Goal: Use online tool/utility: Utilize a website feature to perform a specific function

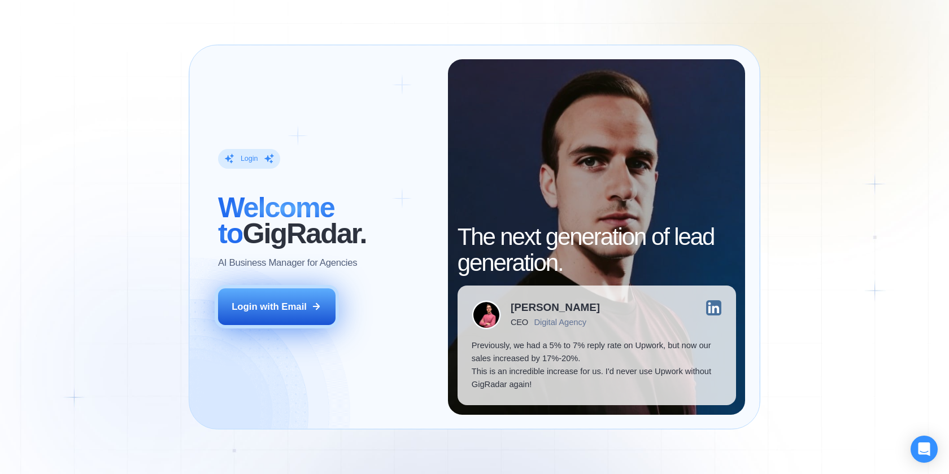
click at [313, 310] on icon at bounding box center [316, 307] width 10 height 10
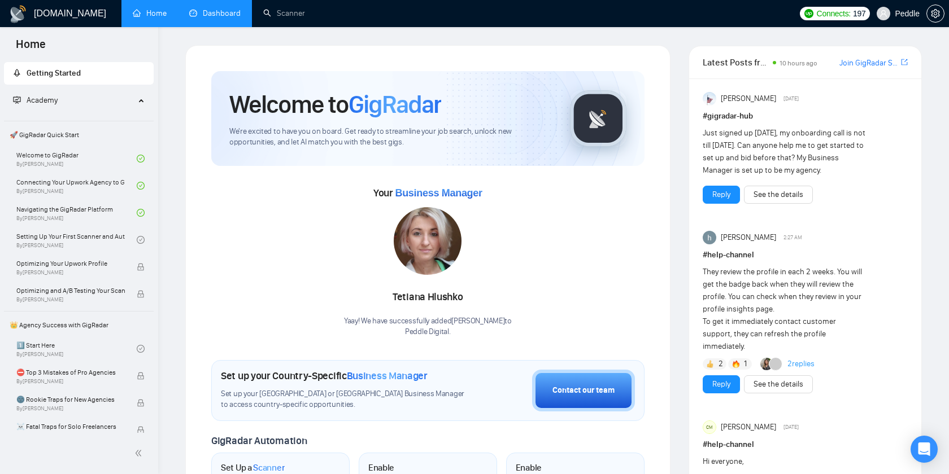
click at [230, 14] on link "Dashboard" at bounding box center [214, 13] width 51 height 10
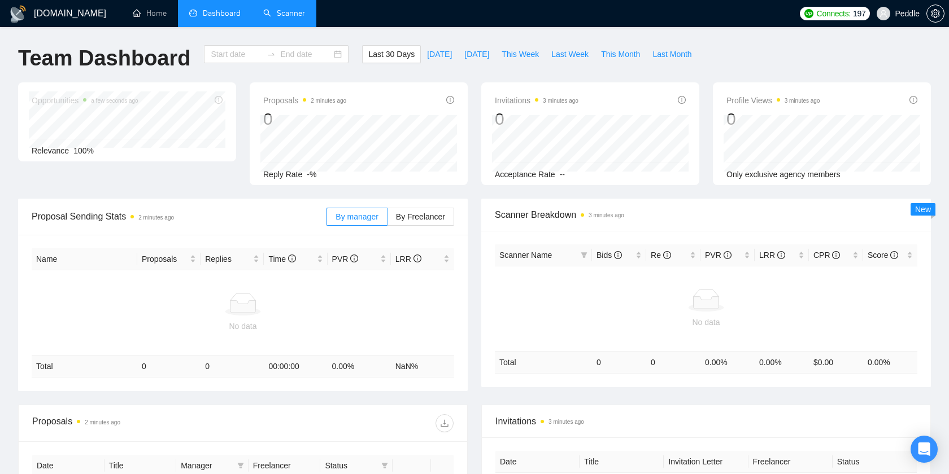
click at [269, 16] on link "Scanner" at bounding box center [284, 13] width 42 height 10
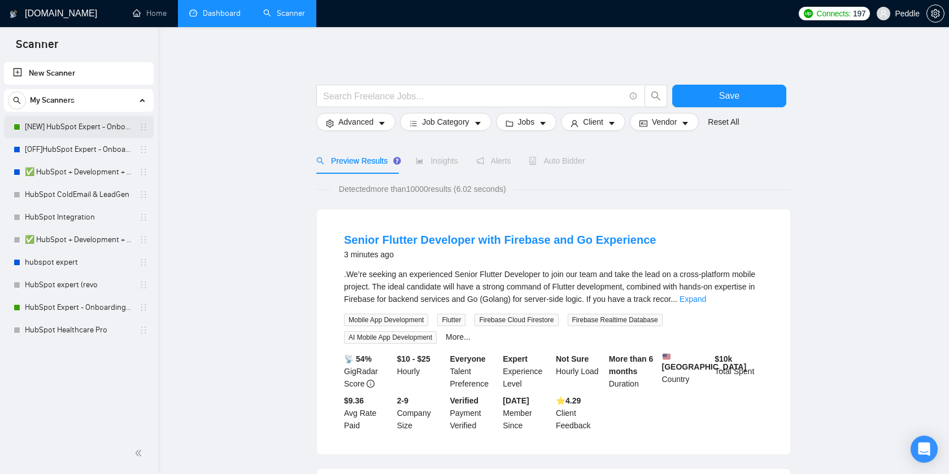
click at [65, 130] on link "[NEW] HubSpot Expert - Onboarding & Implementation (LIVE)" at bounding box center [78, 127] width 107 height 23
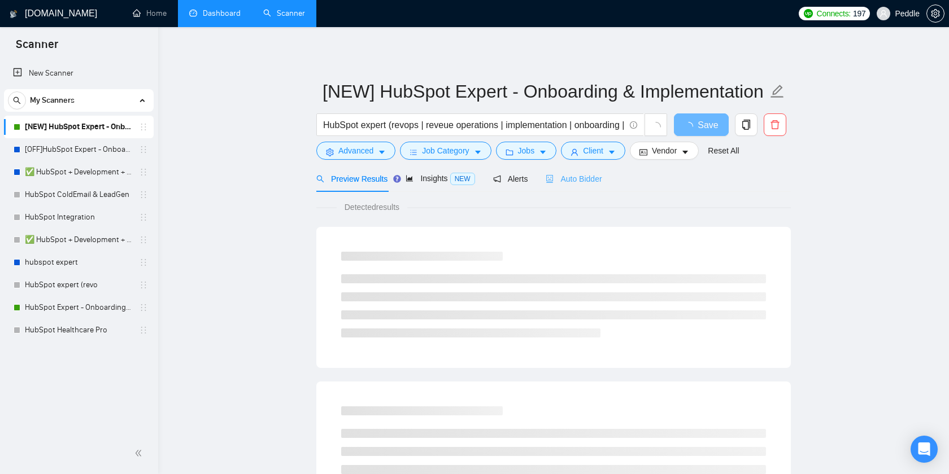
click at [591, 185] on div "Auto Bidder" at bounding box center [574, 178] width 56 height 27
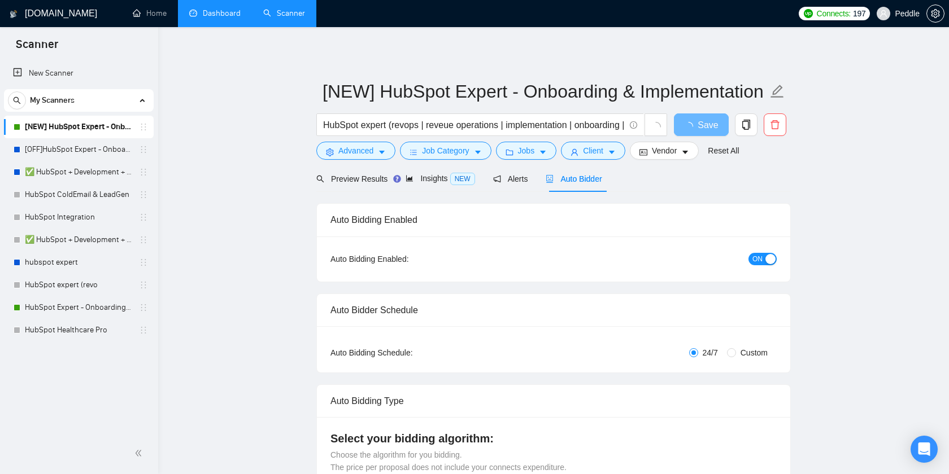
checkbox input "true"
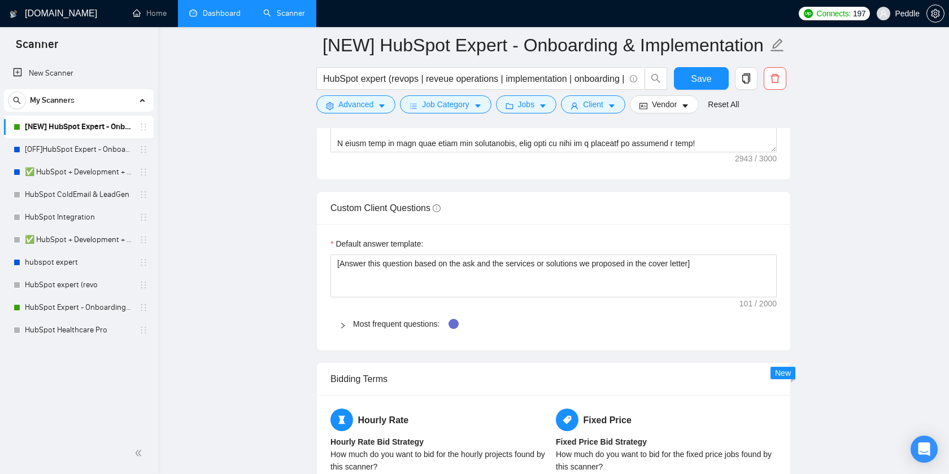
scroll to position [1564, 0]
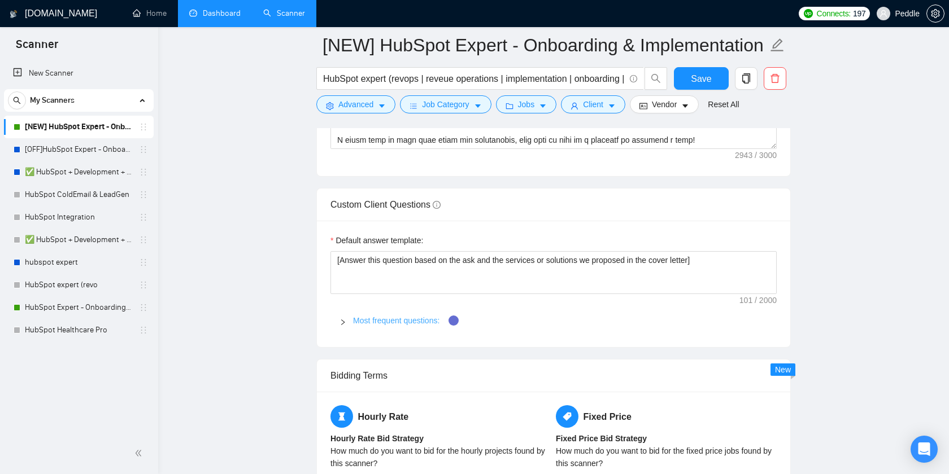
click at [413, 321] on link "Most frequent questions:" at bounding box center [396, 320] width 86 height 9
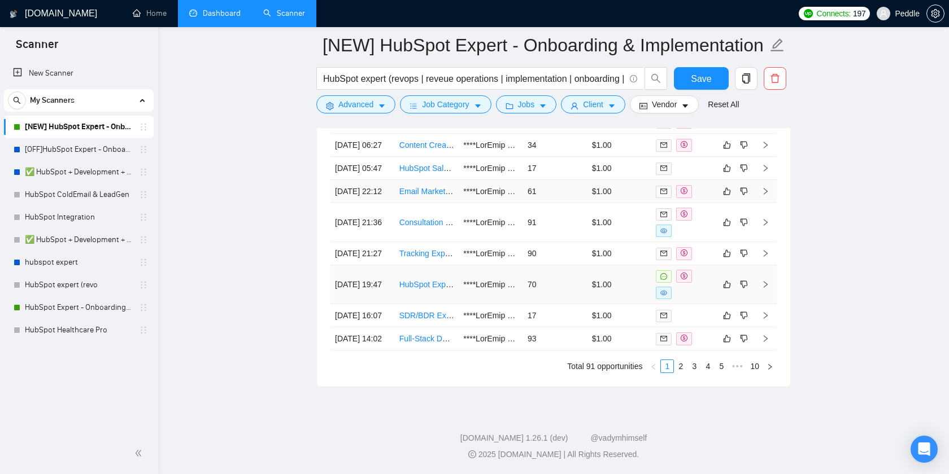
scroll to position [4611, 0]
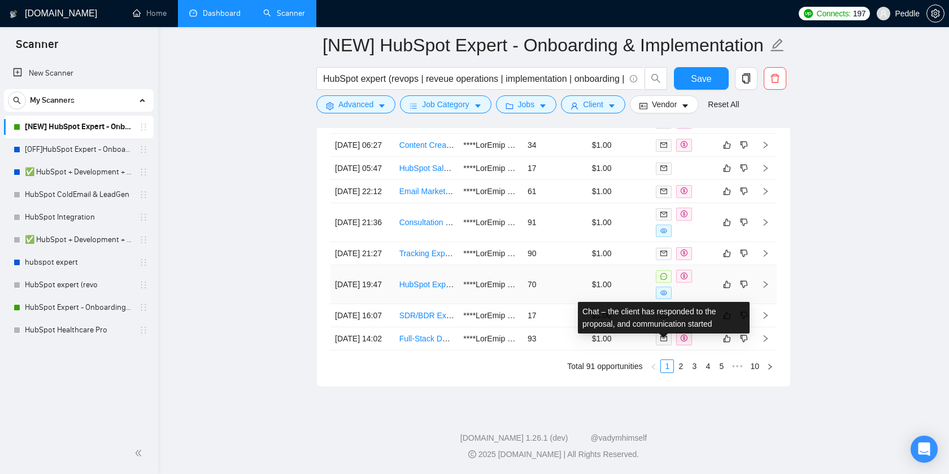
click at [664, 280] on icon "message" at bounding box center [663, 276] width 7 height 7
